Goal: Check status: Check status

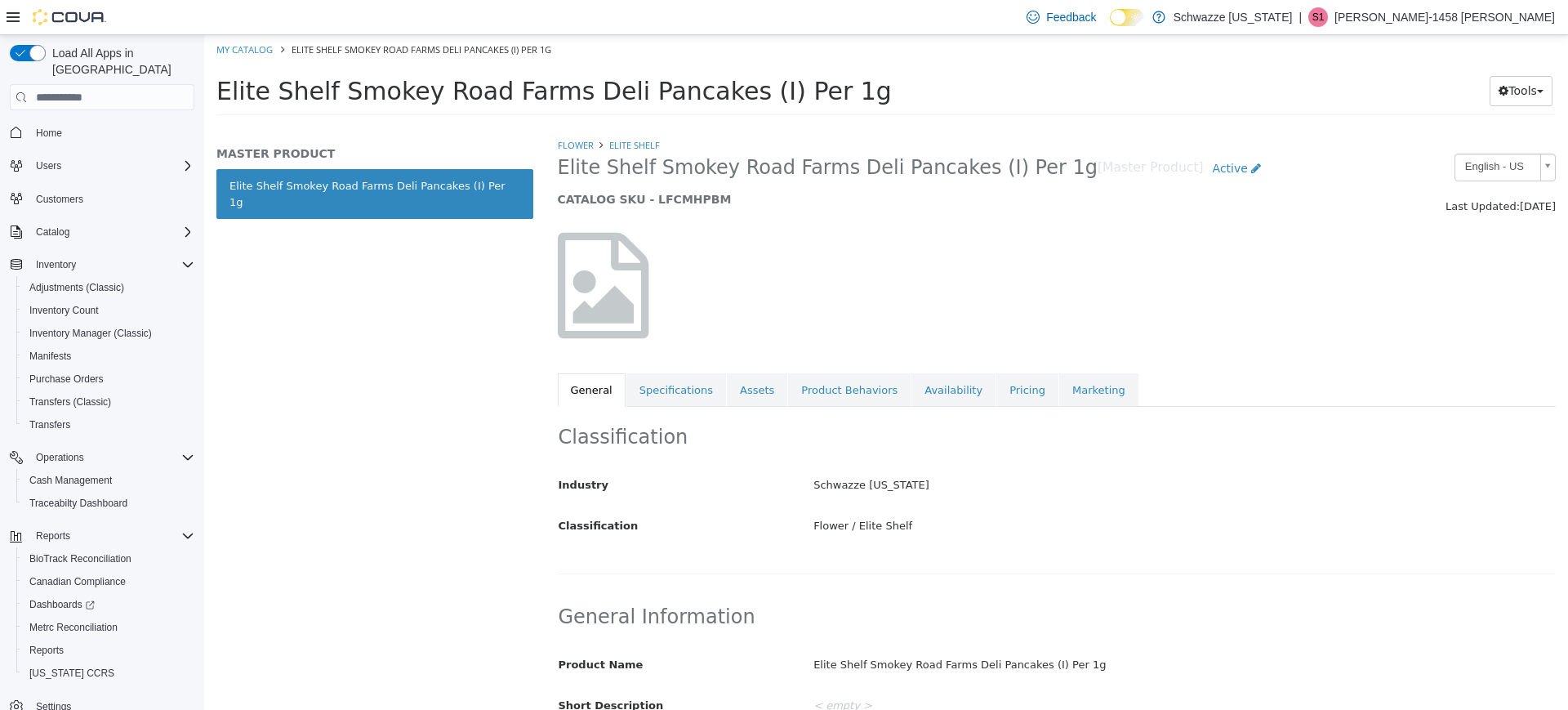
scroll to position [647, 0]
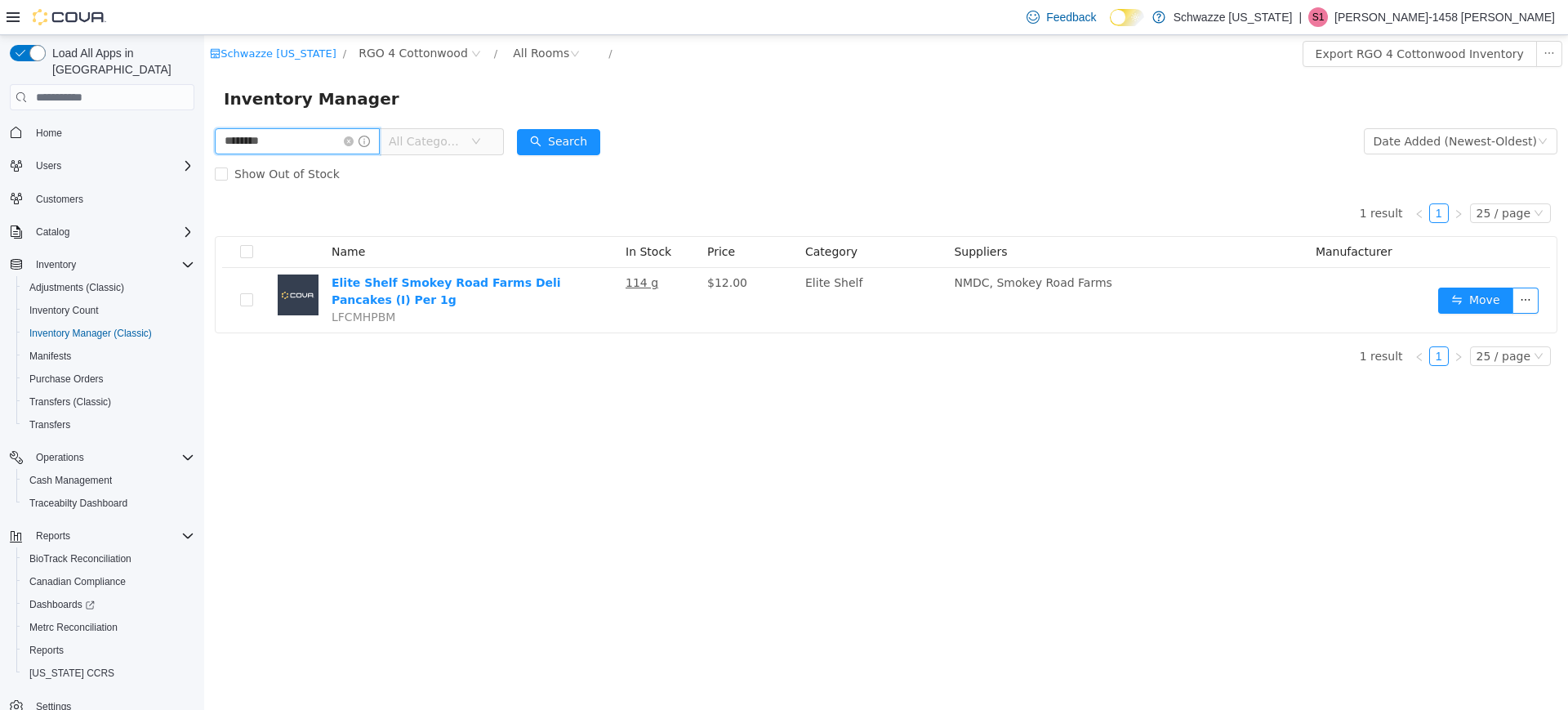
click at [312, 133] on input "********" at bounding box center [296, 140] width 164 height 26
type input "*"
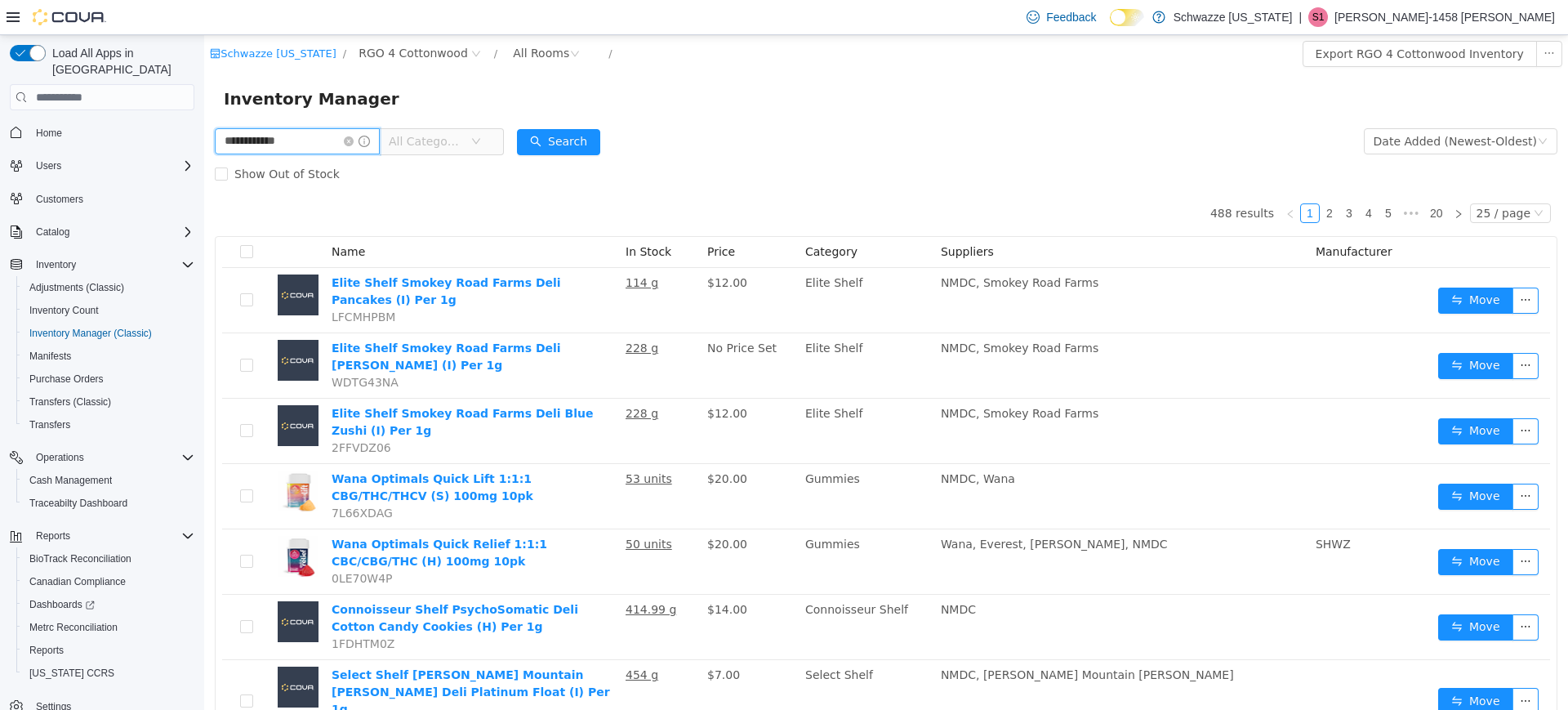
type input "**********"
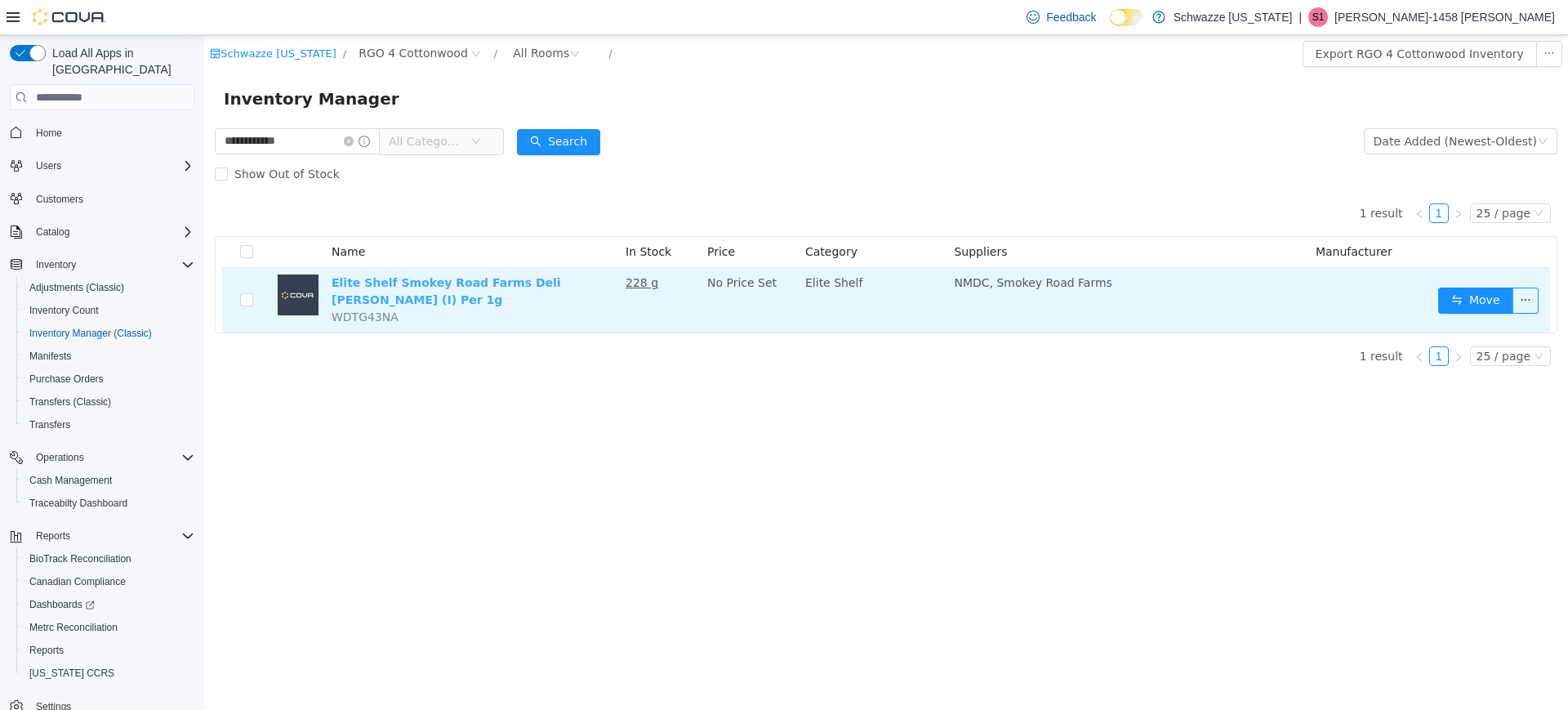
click at [522, 284] on link "Elite Shelf Smokey Road Farms Deli [PERSON_NAME] (I) Per 1g" at bounding box center [446, 291] width 230 height 30
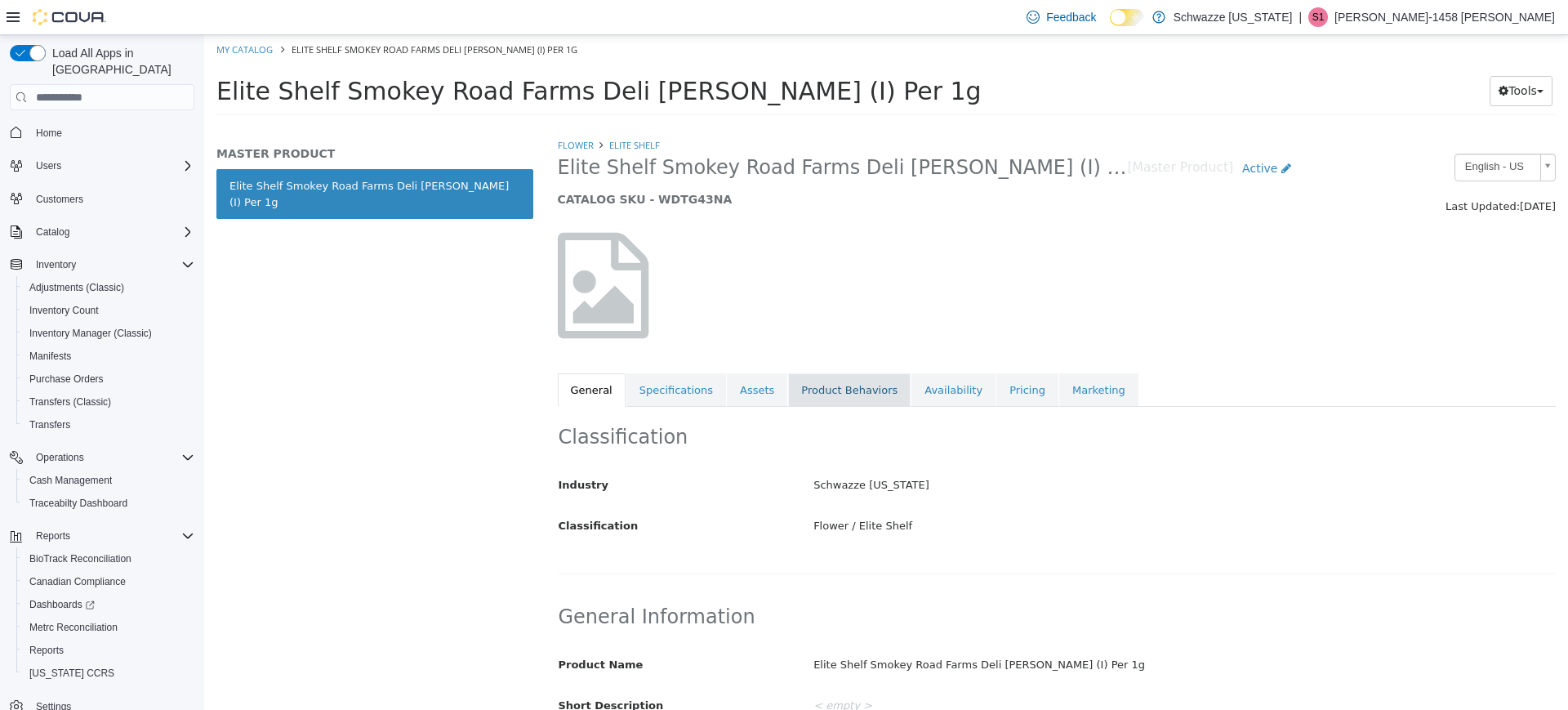
click at [854, 388] on link "Product Behaviors" at bounding box center [848, 391] width 122 height 35
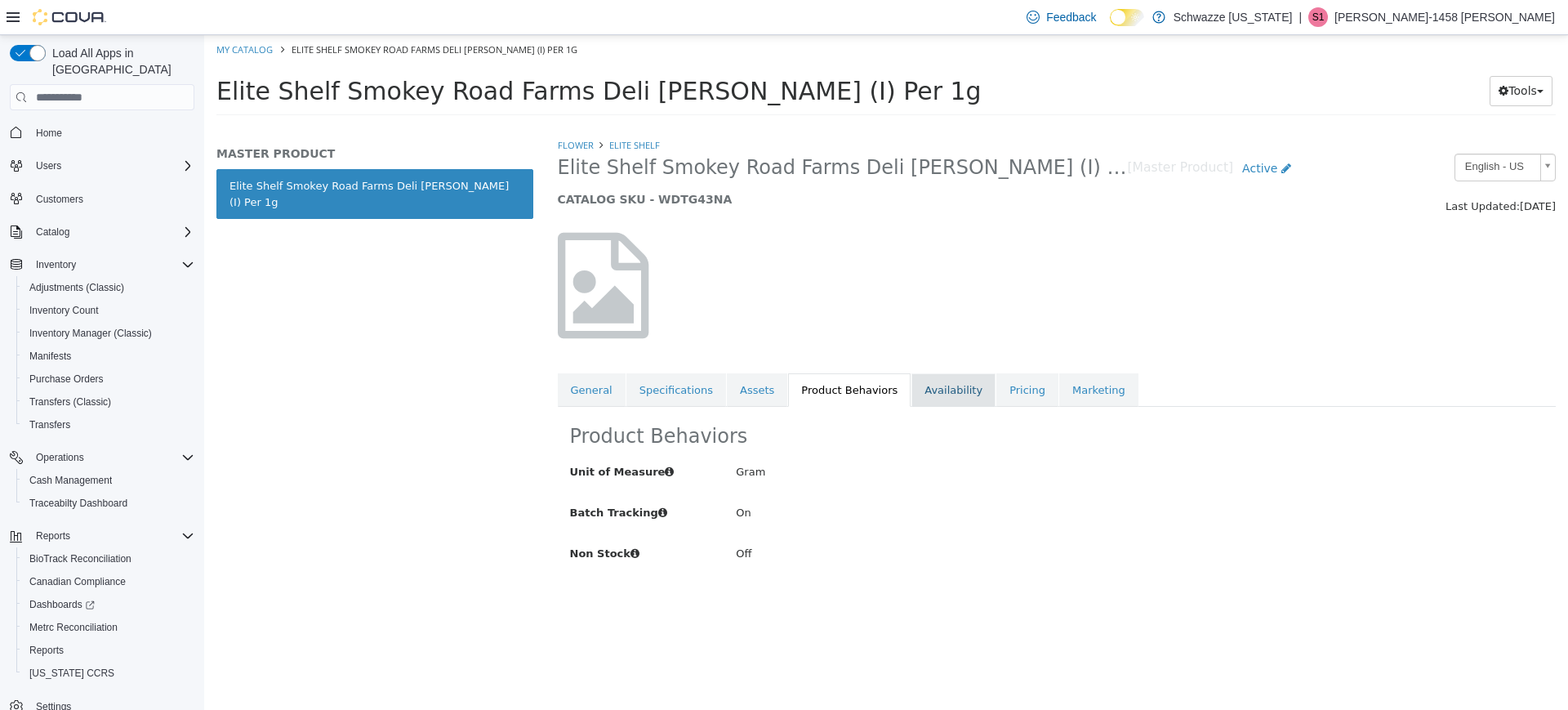
click at [914, 395] on link "Availability" at bounding box center [952, 391] width 84 height 35
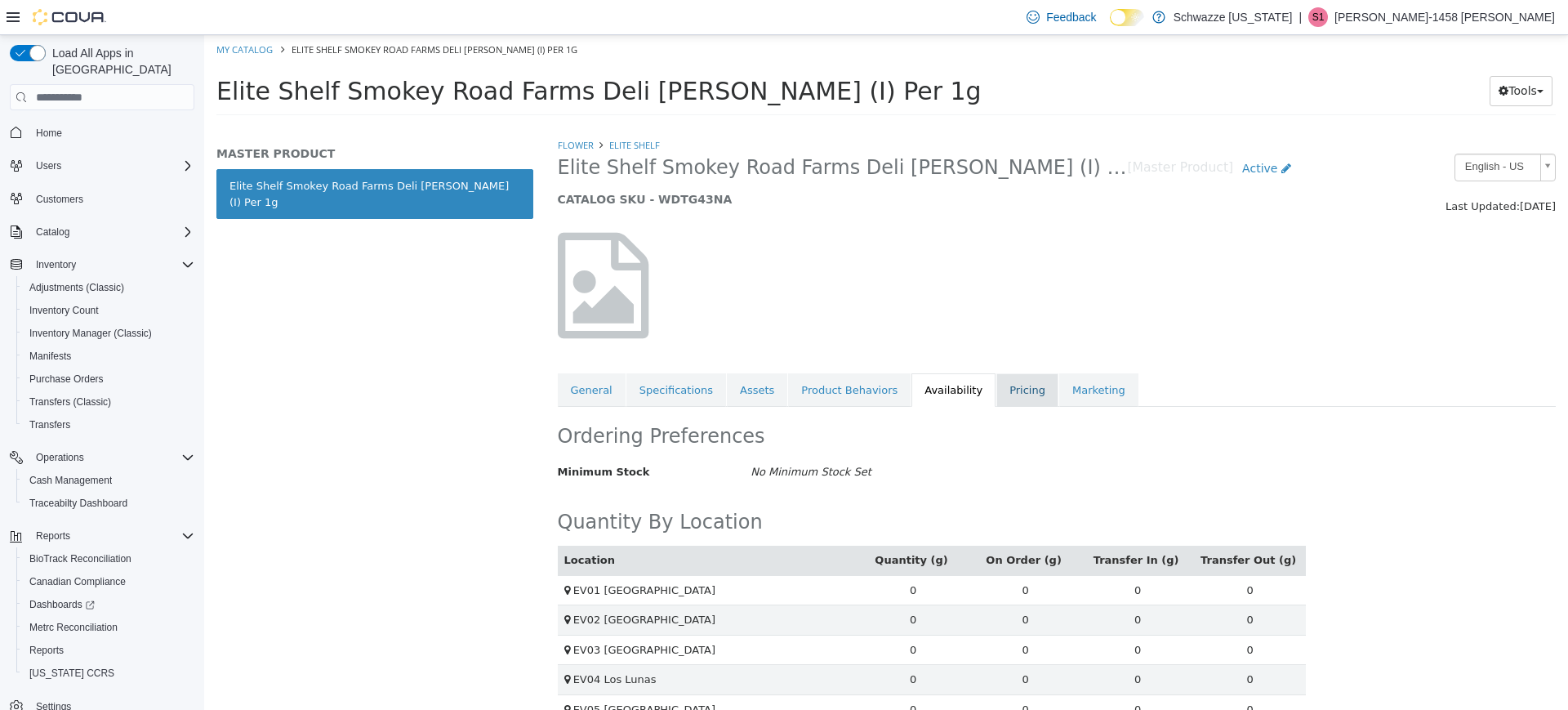
click at [997, 393] on link "Pricing" at bounding box center [1027, 391] width 63 height 35
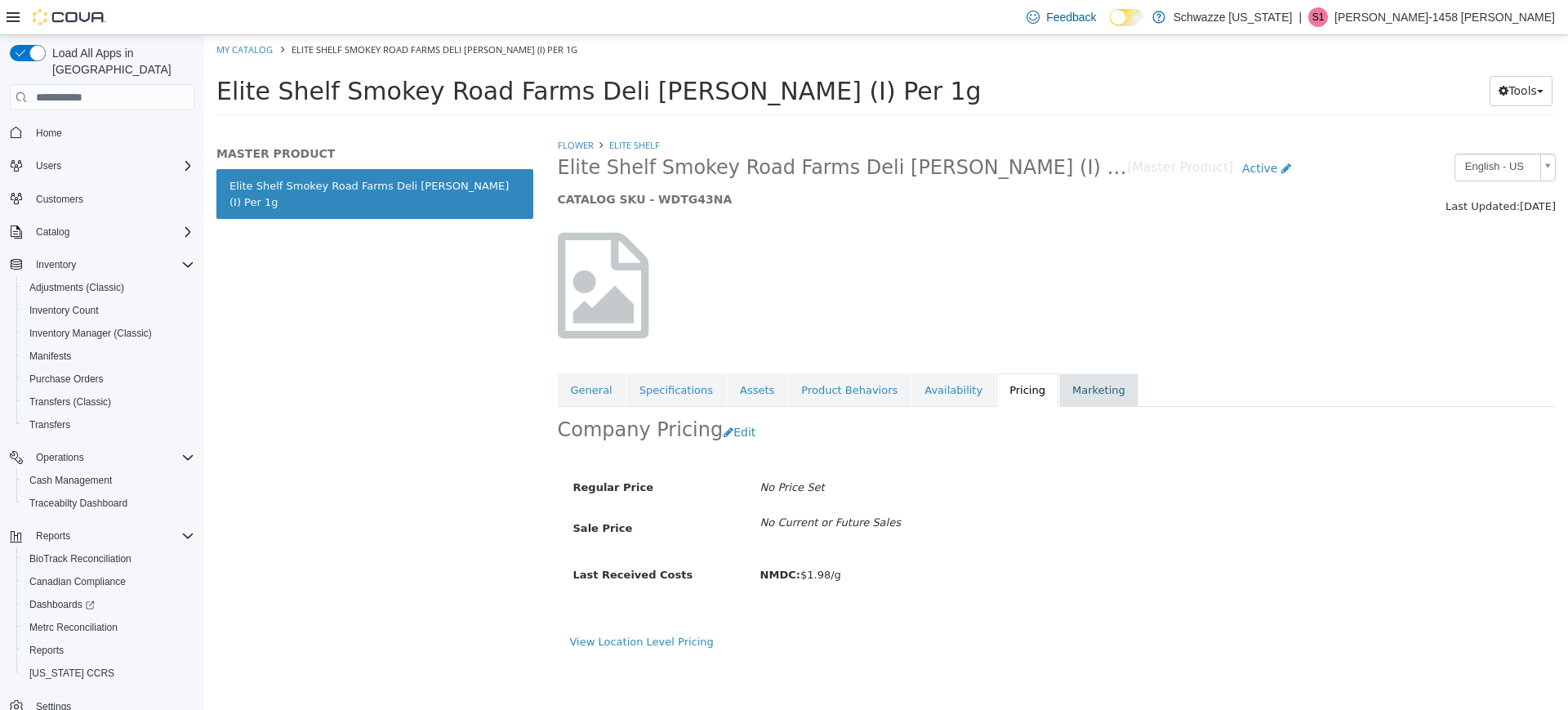
click at [1059, 392] on link "Marketing" at bounding box center [1099, 391] width 79 height 35
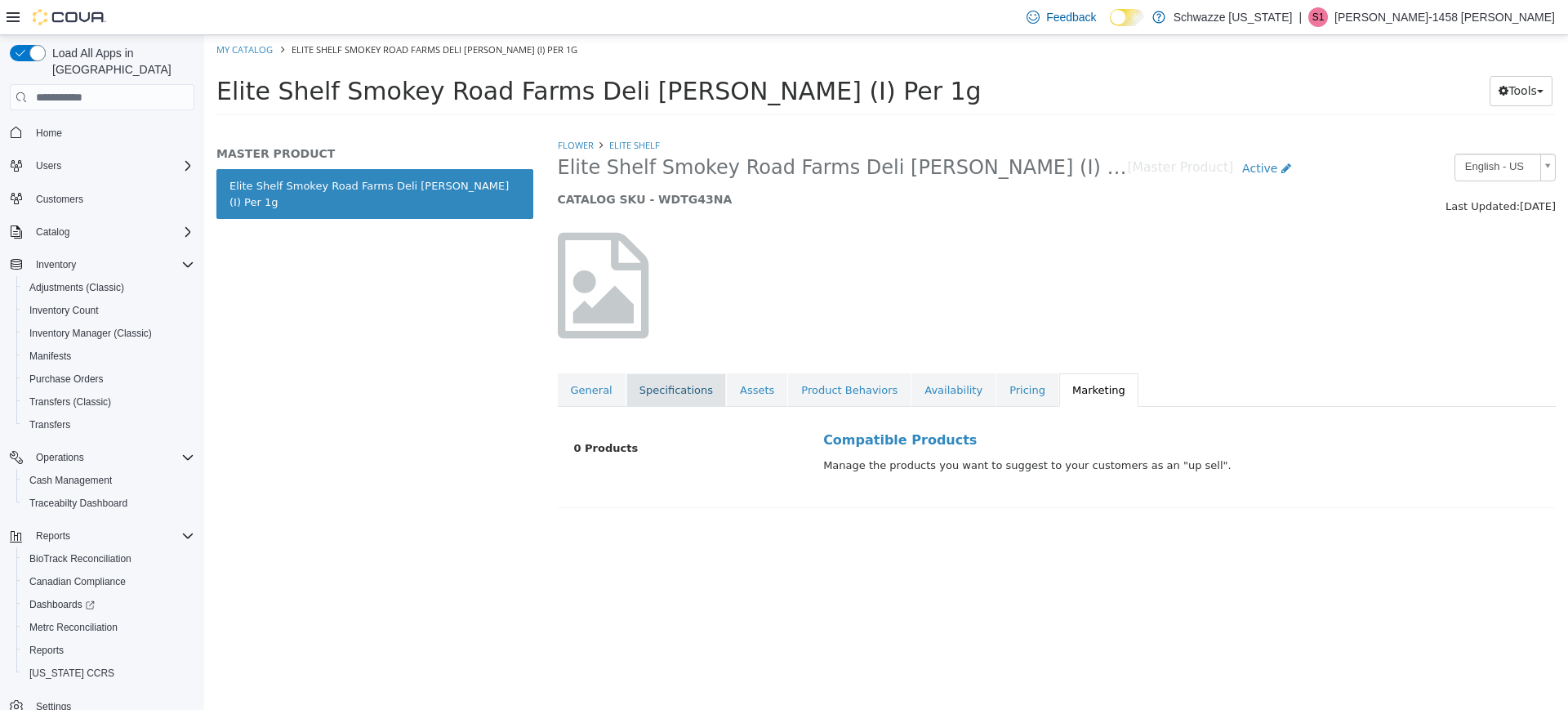
click at [694, 394] on link "Specifications" at bounding box center [676, 391] width 100 height 35
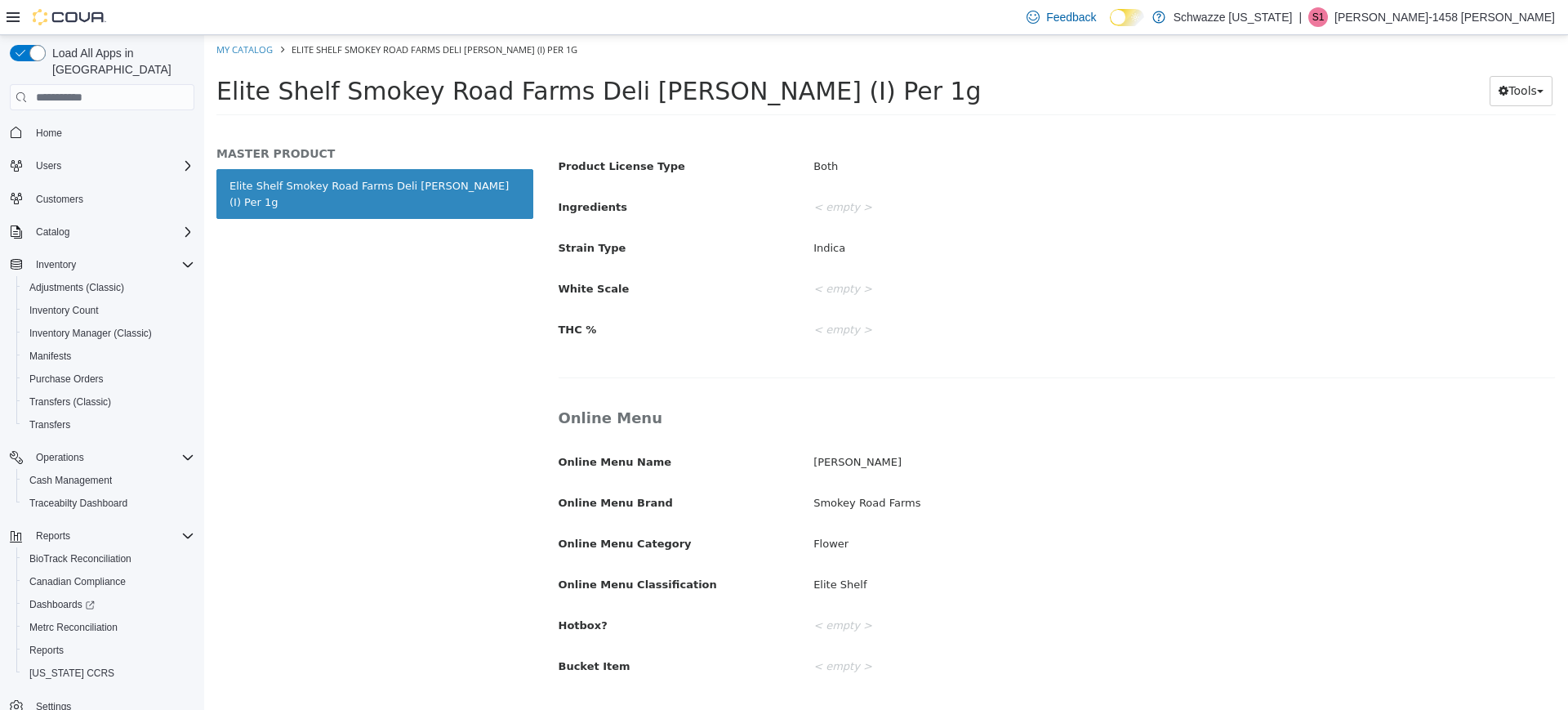
scroll to position [585, 0]
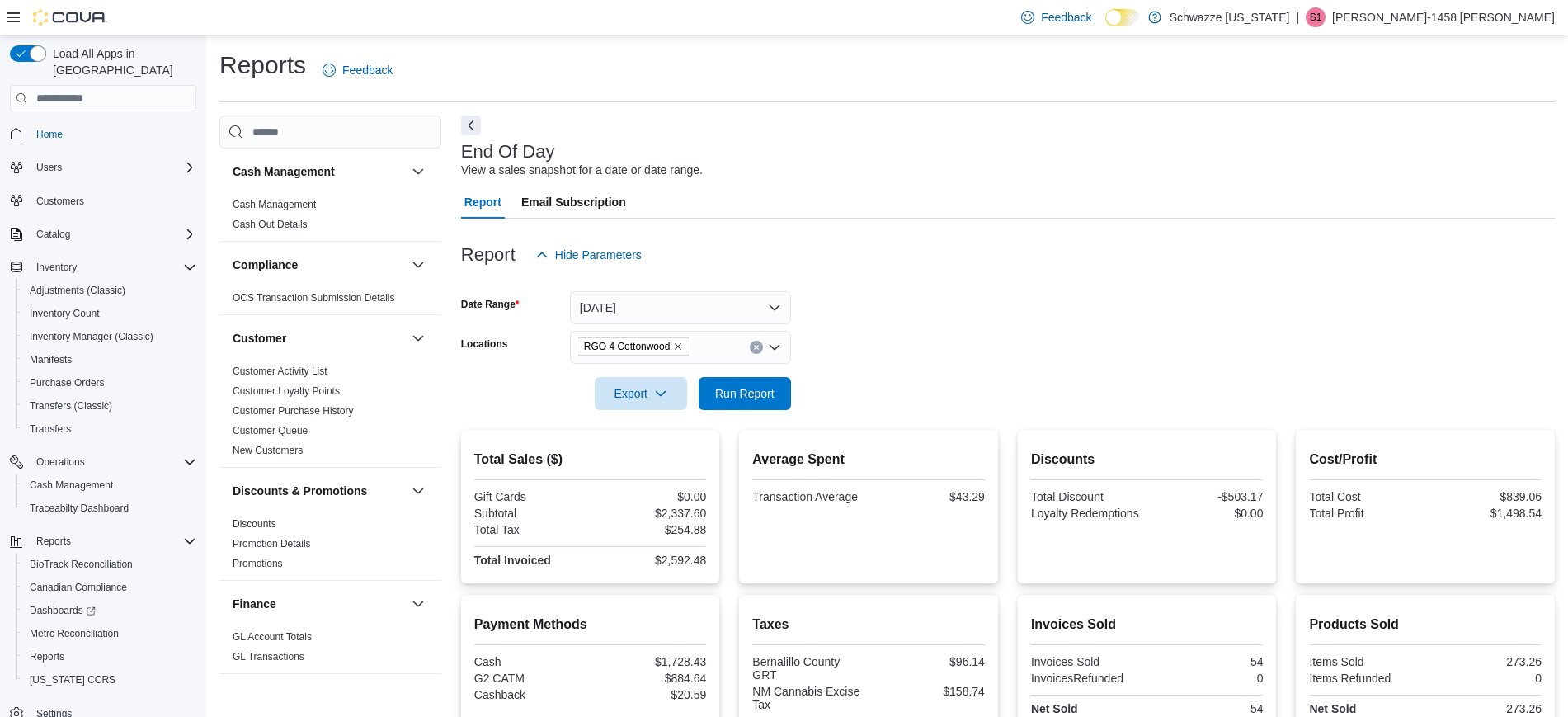
scroll to position [198, 0]
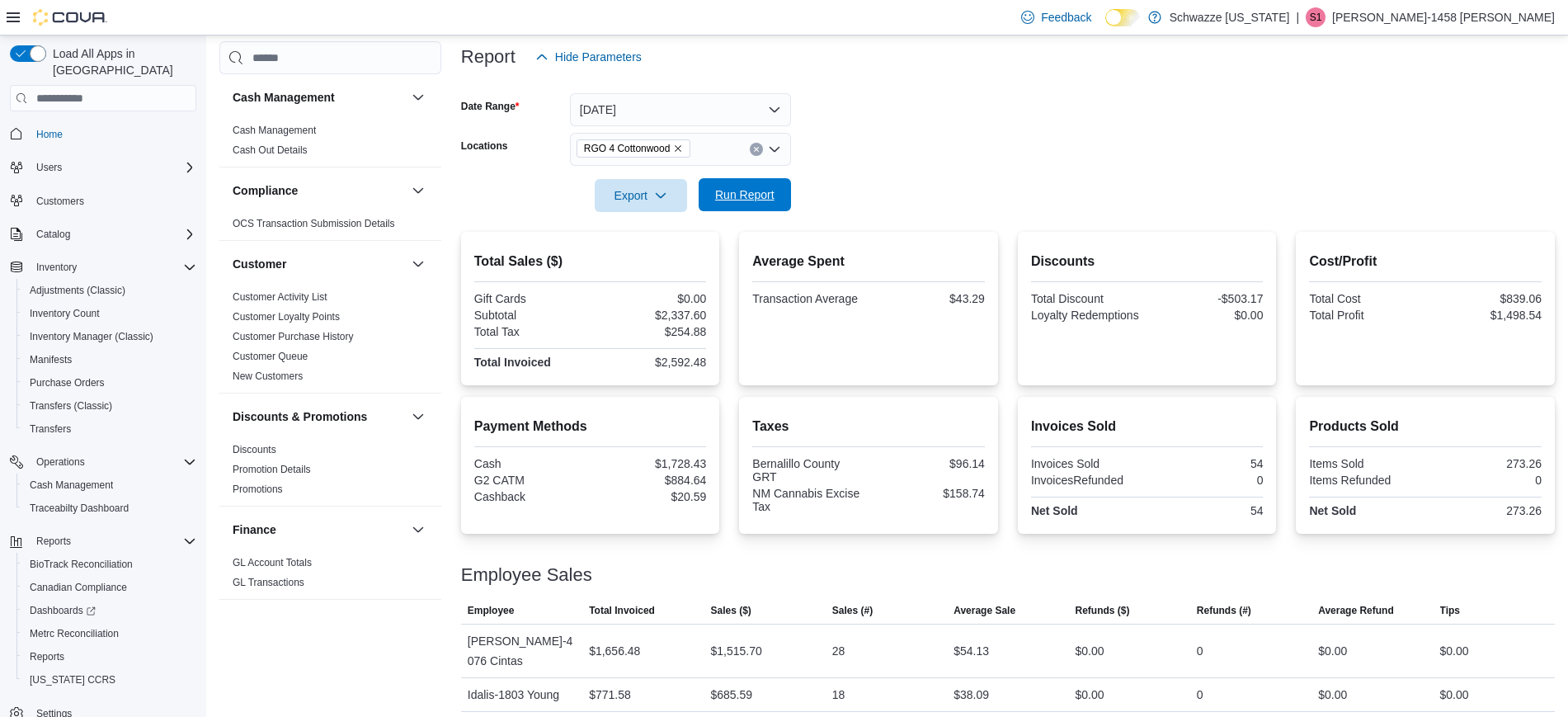
click at [731, 197] on span "Run Report" at bounding box center [744, 194] width 59 height 17
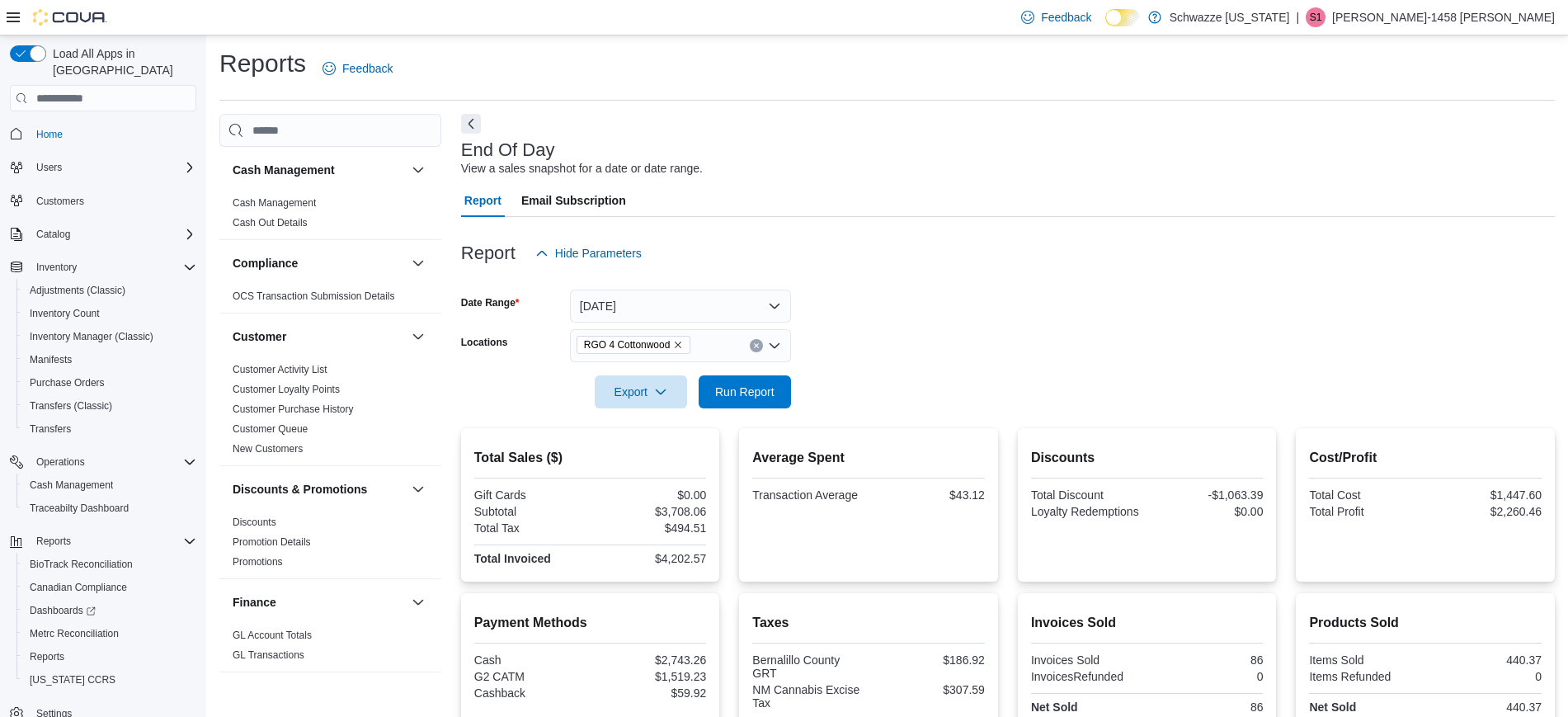
scroll to position [0, 0]
click at [620, 317] on button "[DATE]" at bounding box center [680, 308] width 221 height 33
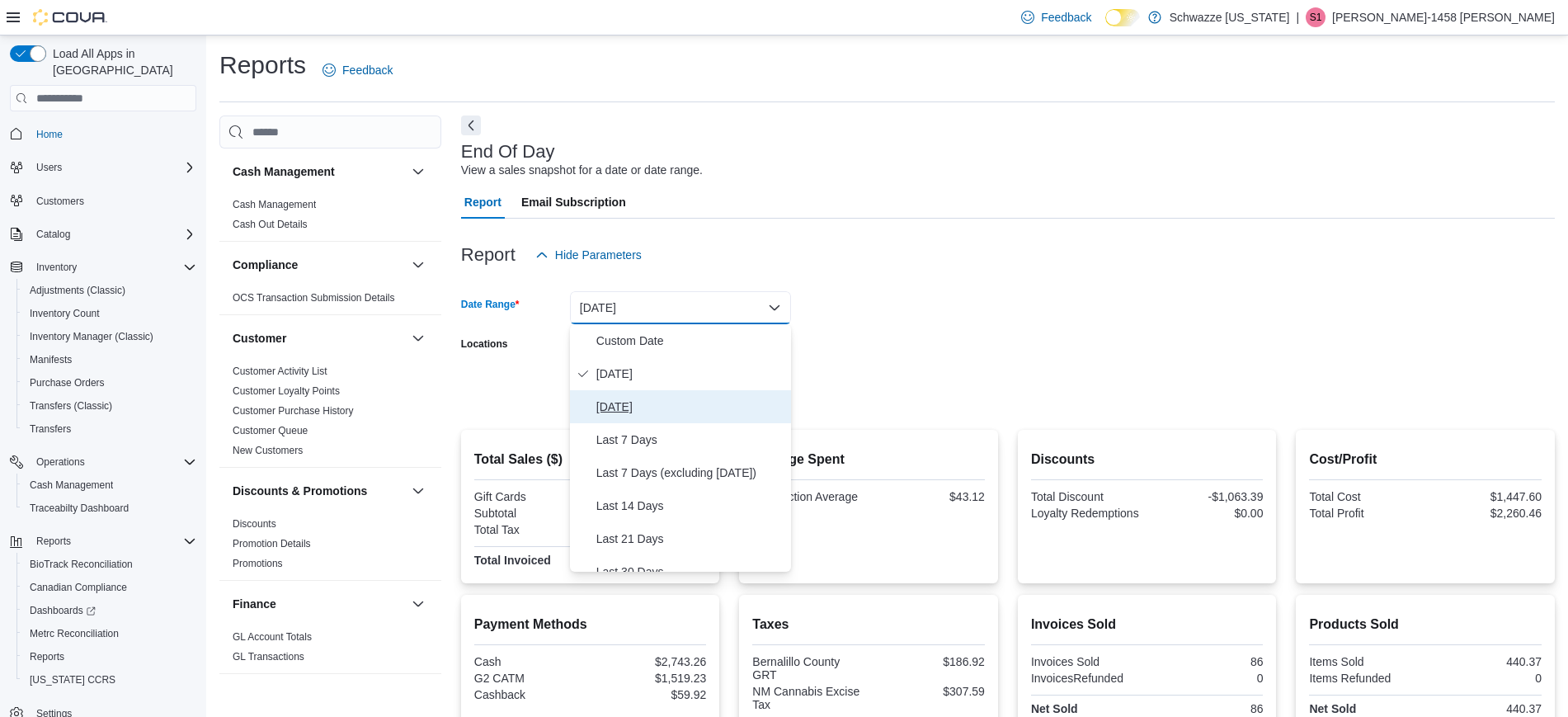
click at [637, 409] on span "[DATE]" at bounding box center [691, 406] width 188 height 19
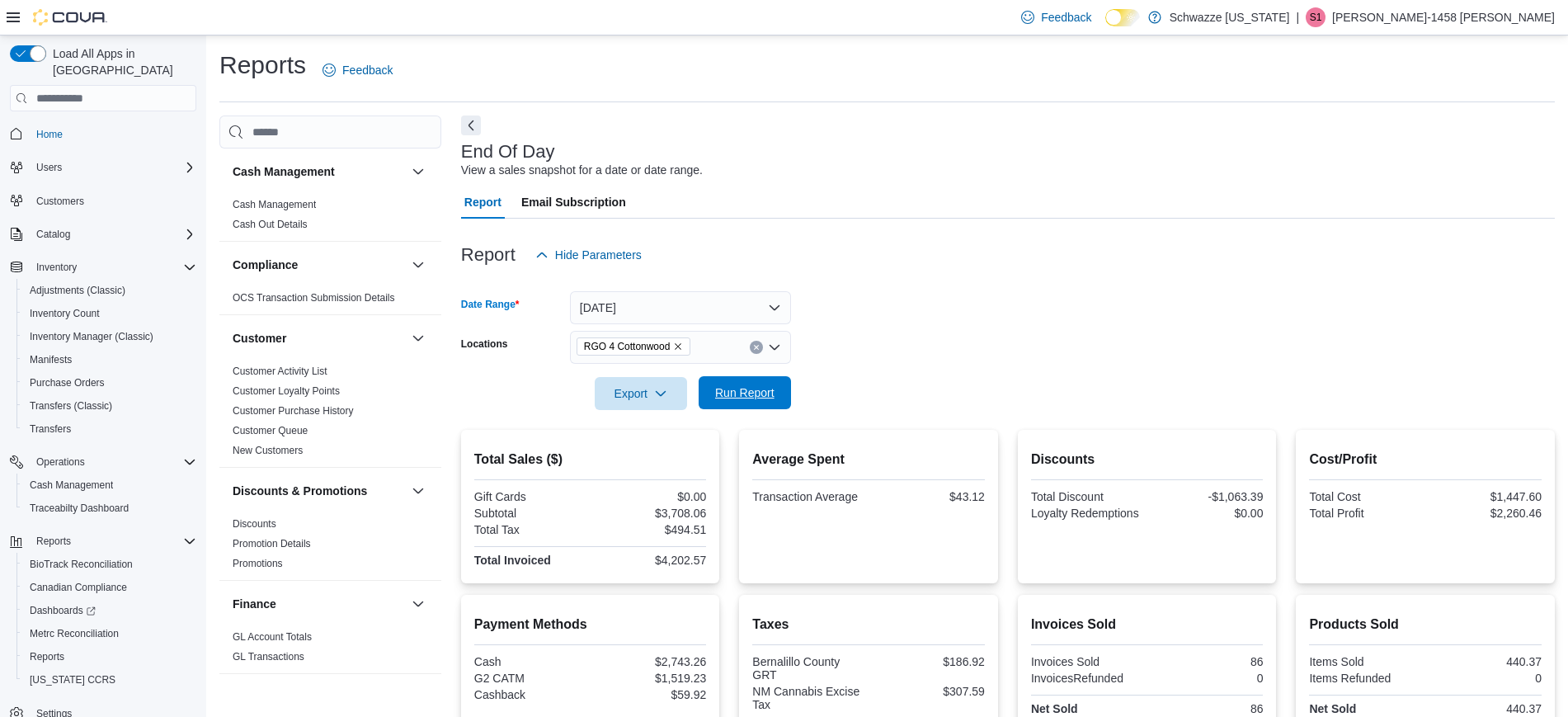
click at [736, 395] on span "Run Report" at bounding box center [744, 393] width 59 height 17
click at [747, 297] on button "[DATE]" at bounding box center [680, 308] width 221 height 33
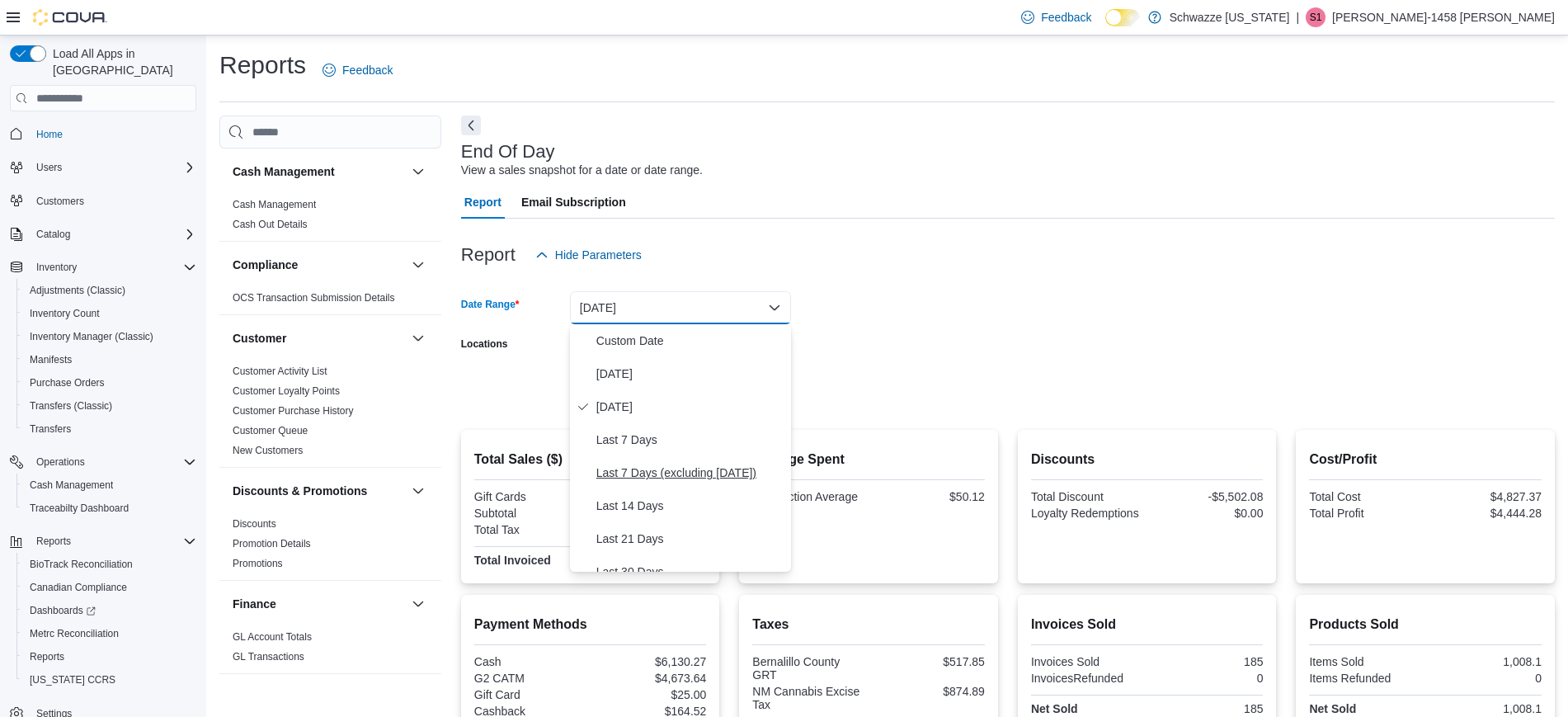
scroll to position [248, 0]
click at [627, 497] on span "Month To Date" at bounding box center [691, 489] width 188 height 19
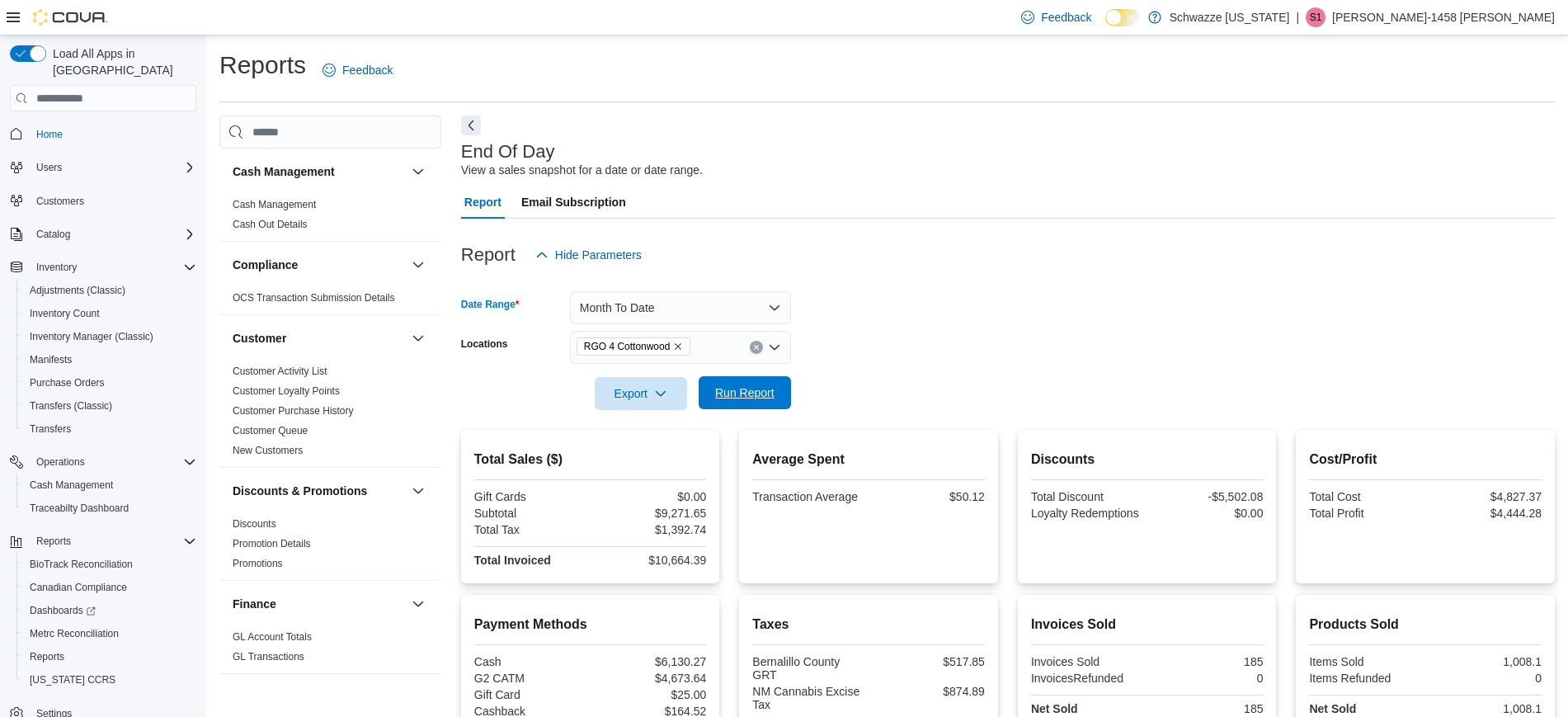
click at [712, 394] on span "Run Report" at bounding box center [744, 393] width 73 height 33
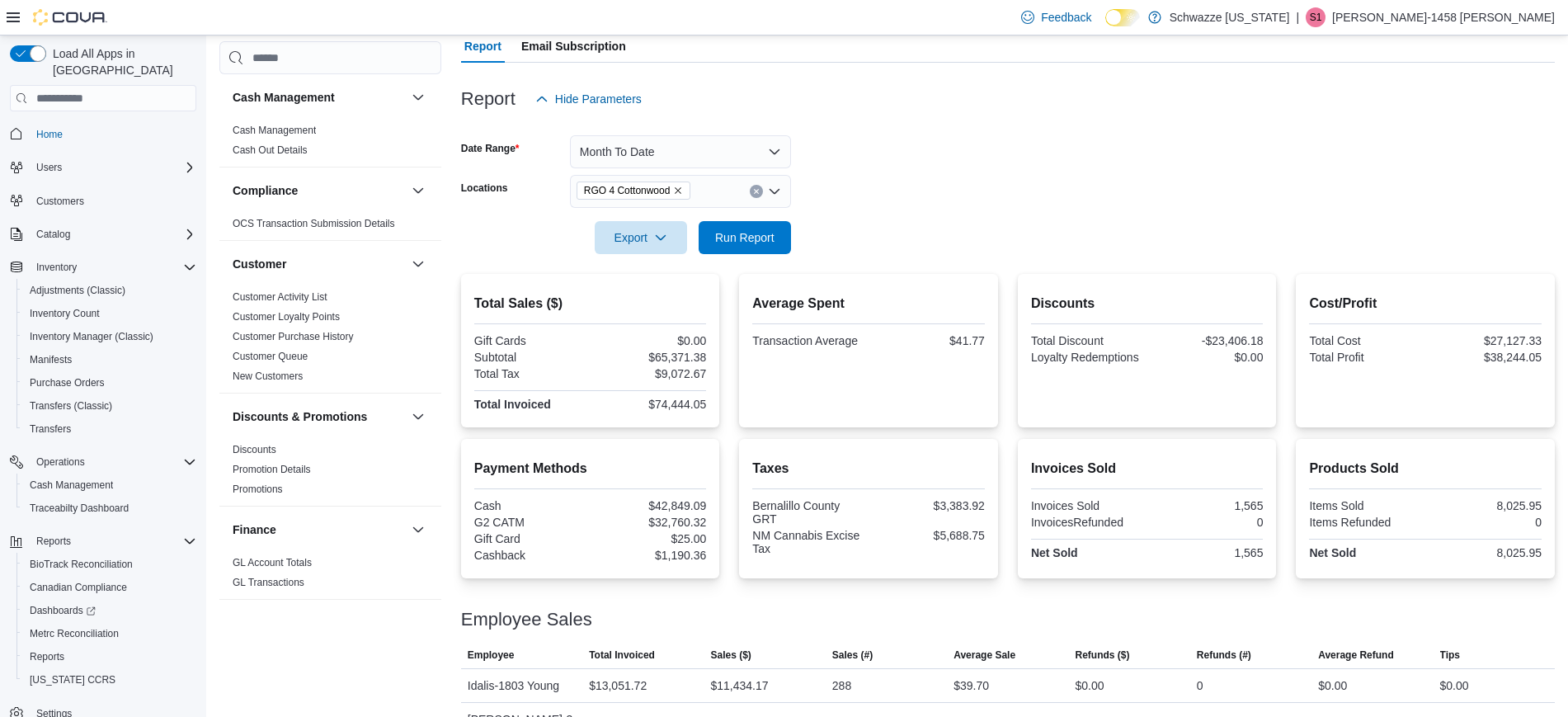
scroll to position [155, 0]
